Goal: Transaction & Acquisition: Purchase product/service

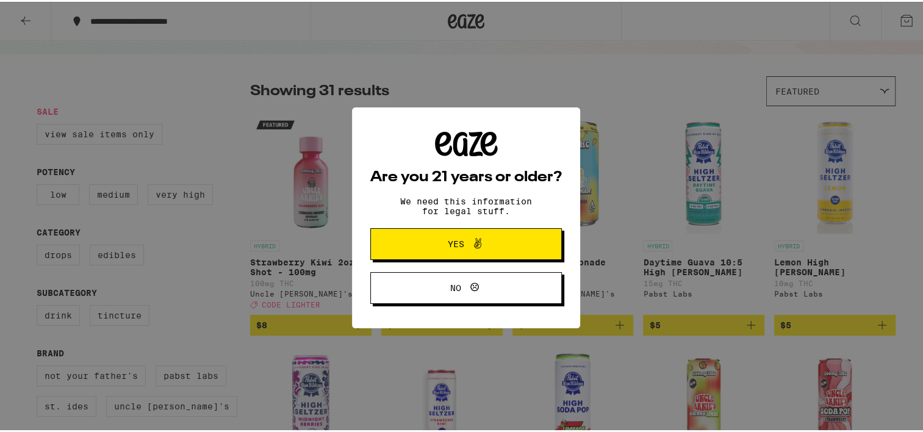
click at [473, 242] on icon at bounding box center [477, 241] width 15 height 15
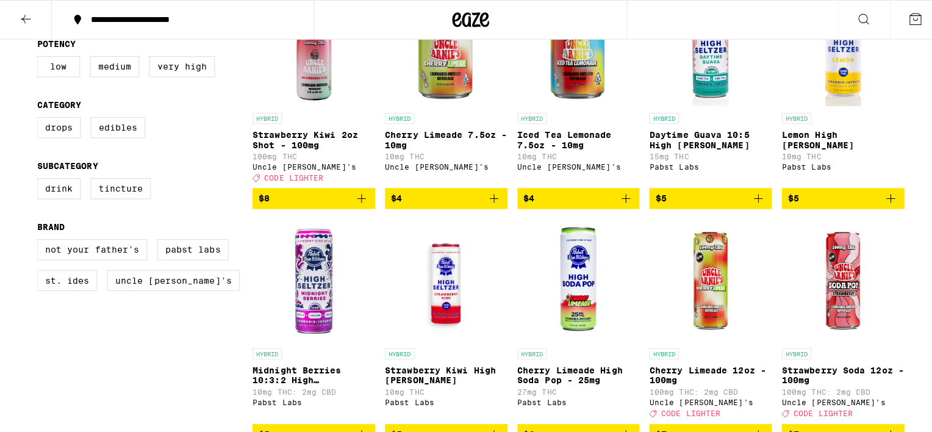
scroll to position [193, 0]
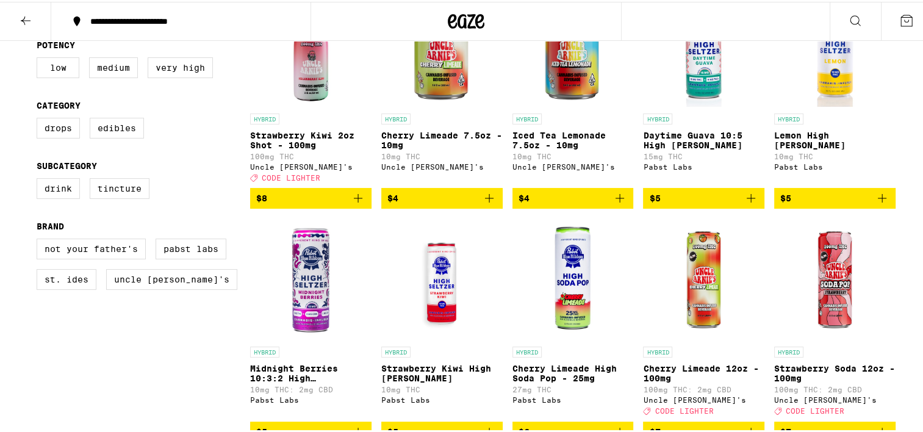
click at [842, 100] on img "Open page for Lemon High Seltzer from Pabst Labs" at bounding box center [834, 45] width 121 height 122
